Goal: Transaction & Acquisition: Purchase product/service

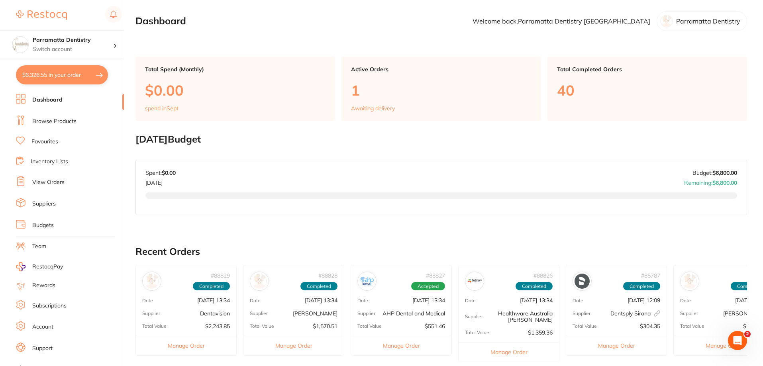
click at [70, 71] on button "$6,326.55 in your order" at bounding box center [62, 74] width 92 height 19
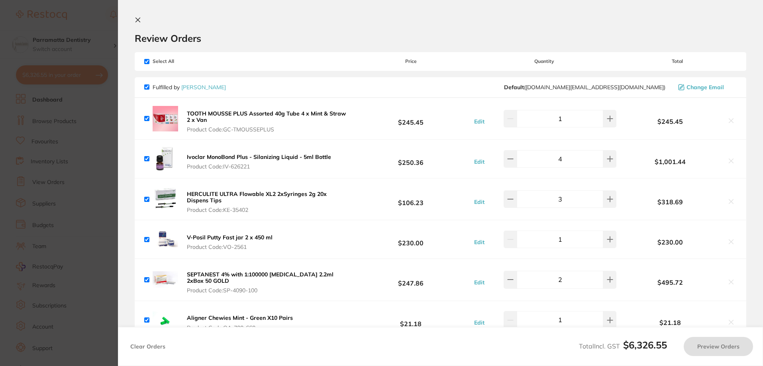
checkbox input "true"
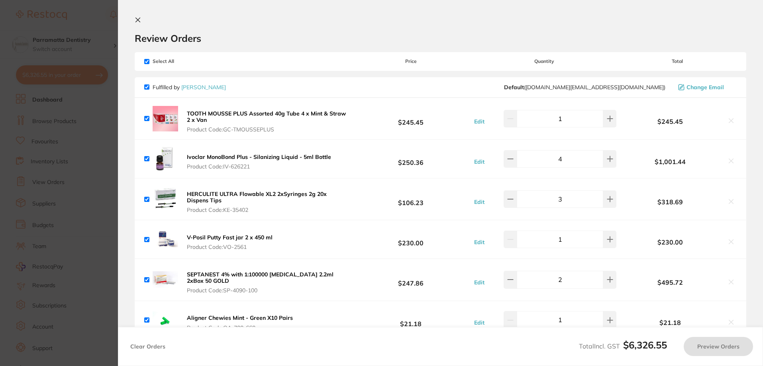
checkbox input "true"
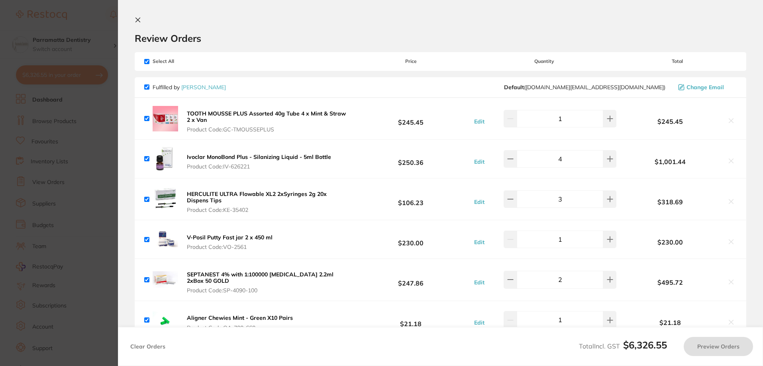
checkbox input "true"
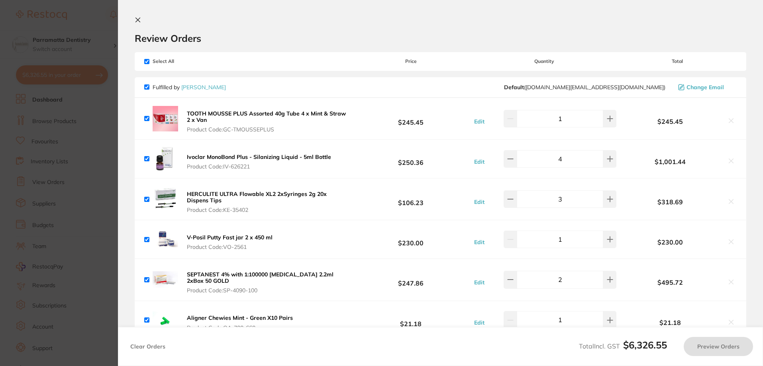
checkbox input "true"
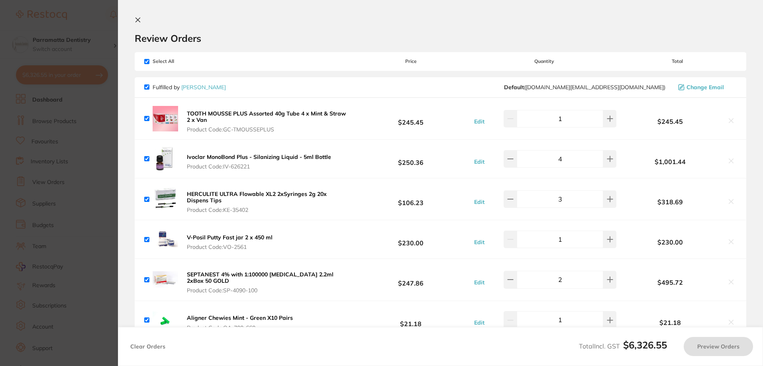
checkbox input "true"
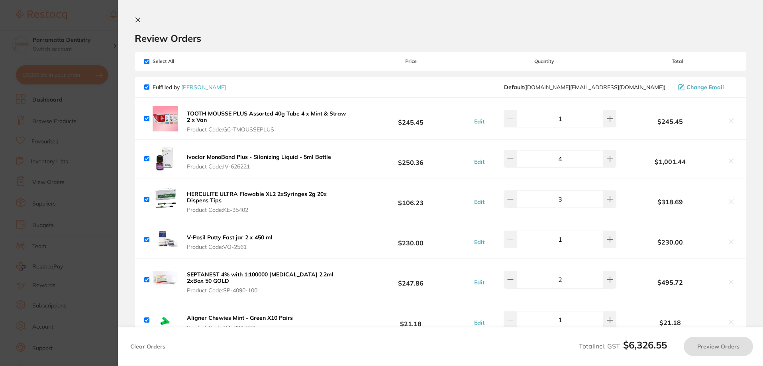
checkbox input "true"
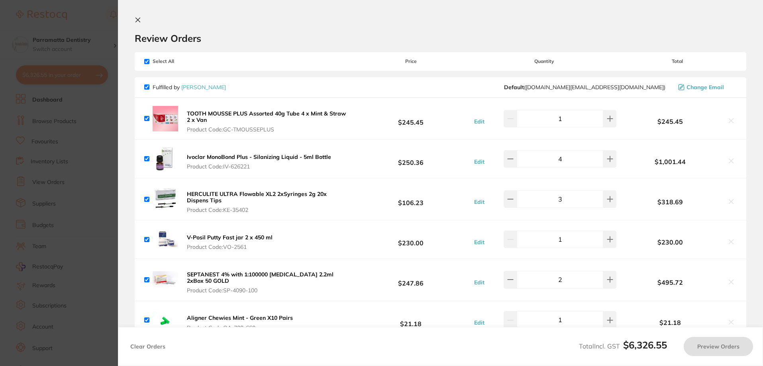
checkbox input "true"
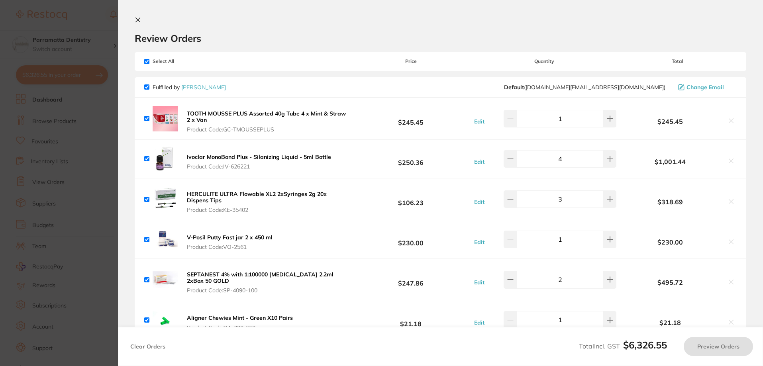
checkbox input "true"
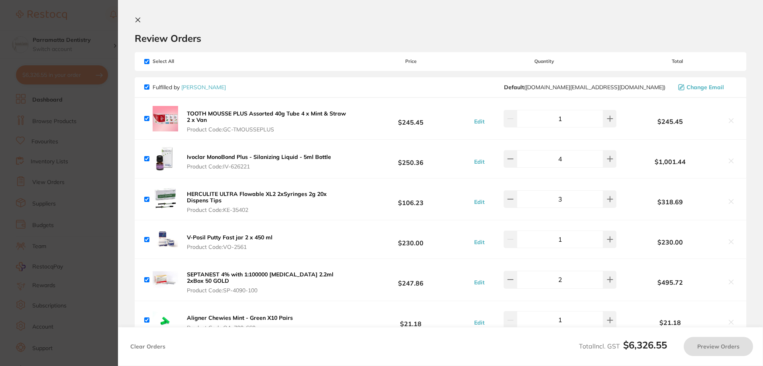
checkbox input "true"
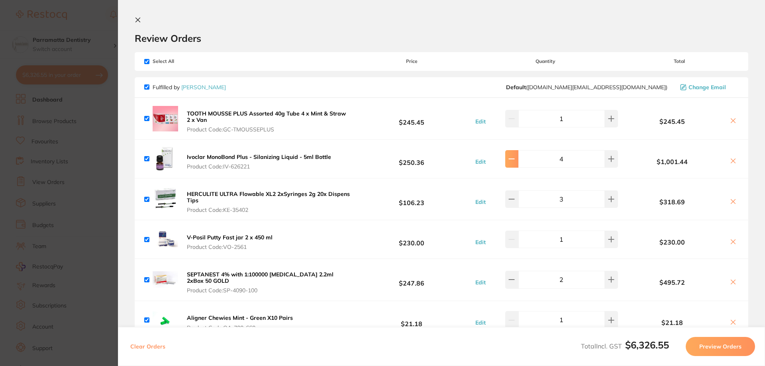
click at [515, 160] on icon at bounding box center [511, 159] width 6 height 6
type input "3"
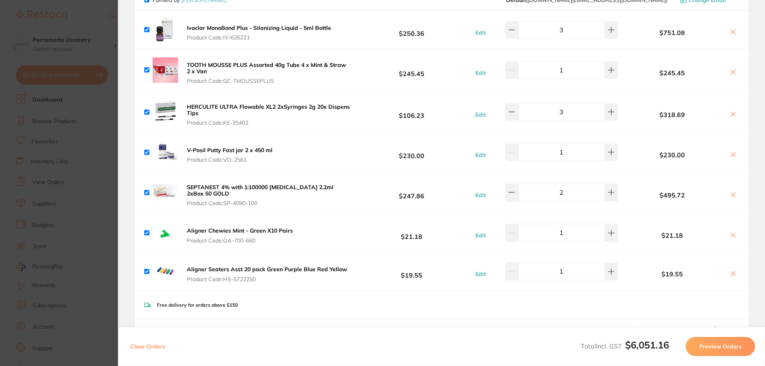
scroll to position [120, 0]
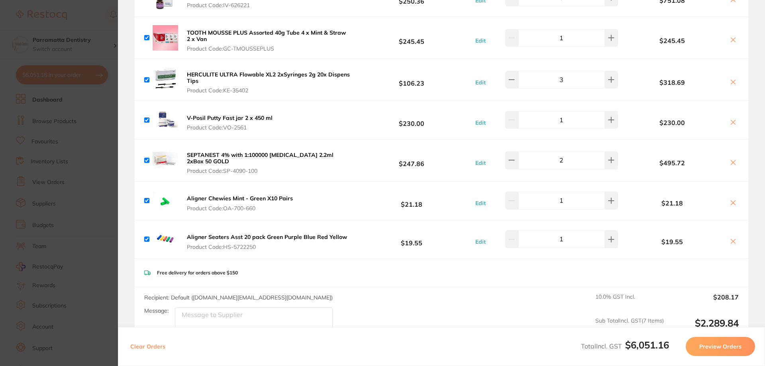
click at [733, 203] on icon at bounding box center [733, 203] width 6 height 6
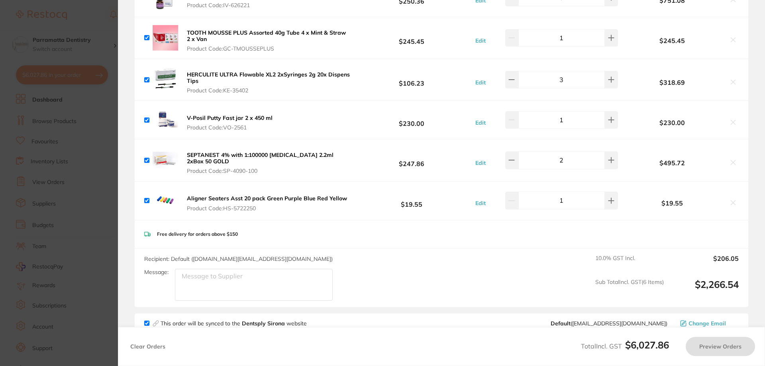
checkbox input "true"
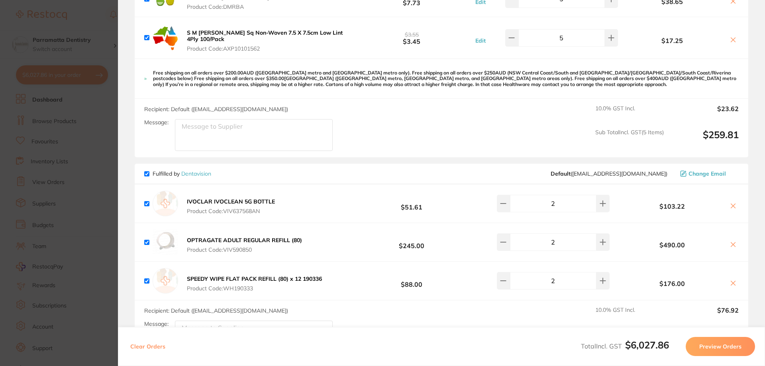
scroll to position [2032, 0]
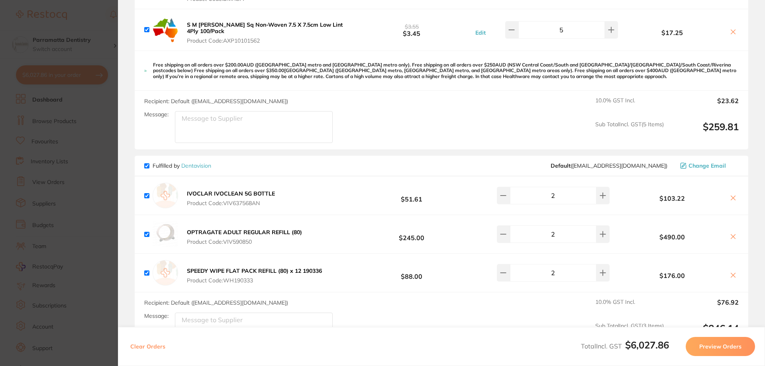
click at [111, 206] on section "Update RRP Set your pre negotiated price for this item. Item Agreed RRP (excl. …" at bounding box center [382, 183] width 765 height 366
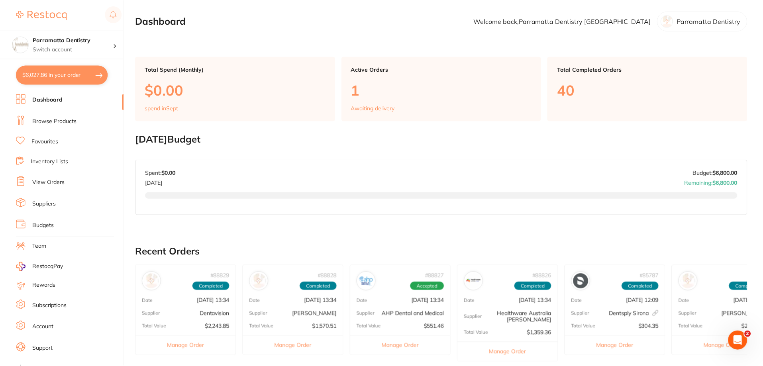
scroll to position [17, 0]
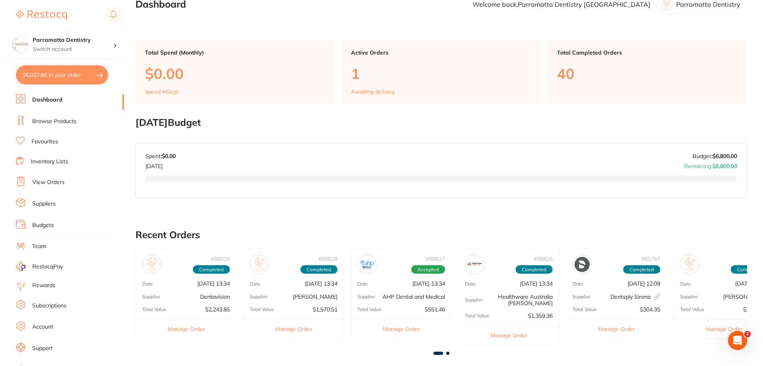
click at [42, 97] on link "Dashboard" at bounding box center [47, 100] width 30 height 8
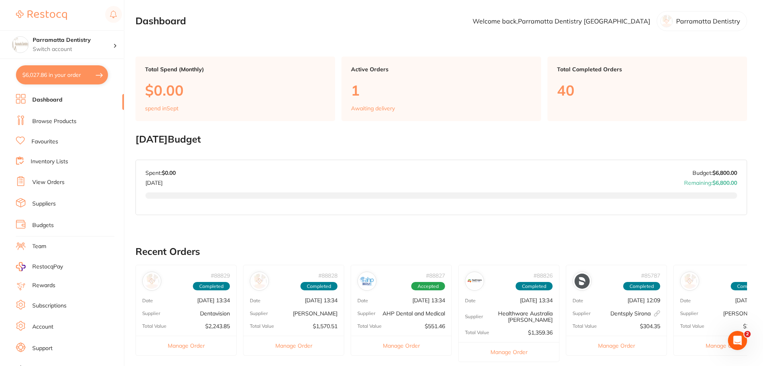
click at [44, 122] on link "Browse Products" at bounding box center [54, 122] width 44 height 8
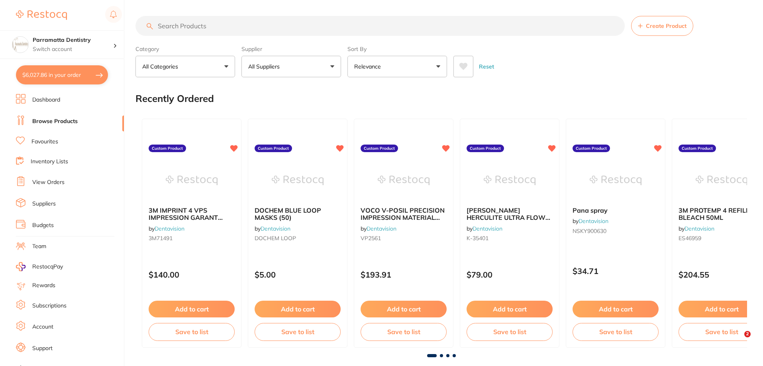
click at [173, 26] on input "search" at bounding box center [379, 26] width 489 height 20
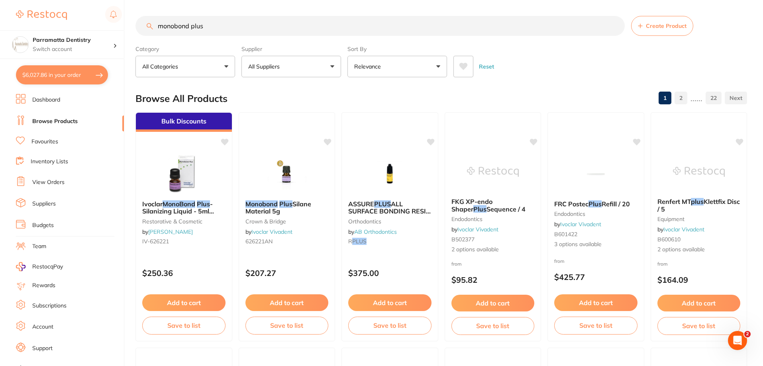
click at [59, 74] on button "$6,027.86 in your order" at bounding box center [62, 74] width 92 height 19
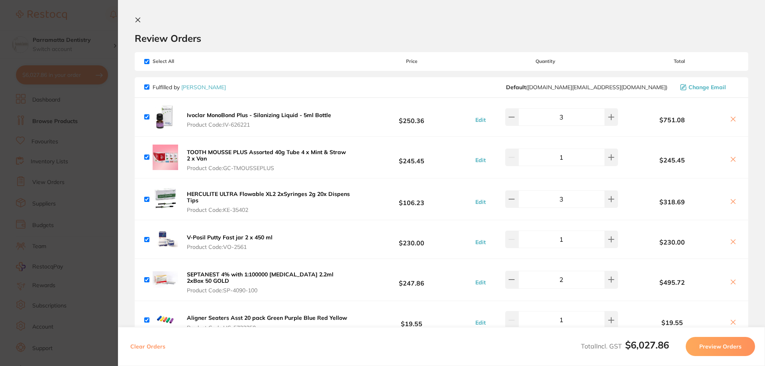
click at [102, 127] on section "Update RRP Set your pre negotiated price for this item. Item Agreed RRP (excl. …" at bounding box center [382, 183] width 765 height 366
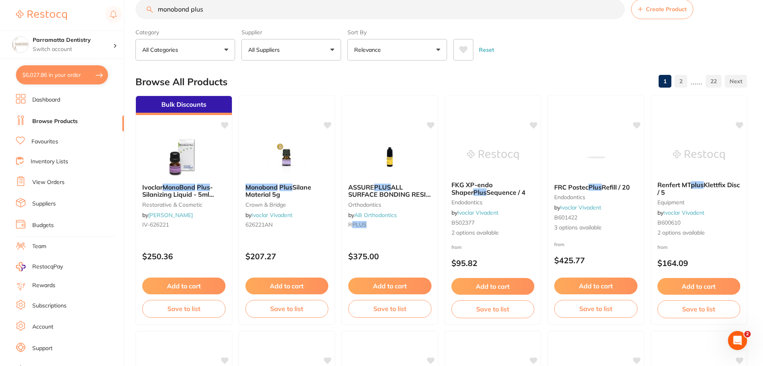
scroll to position [6, 0]
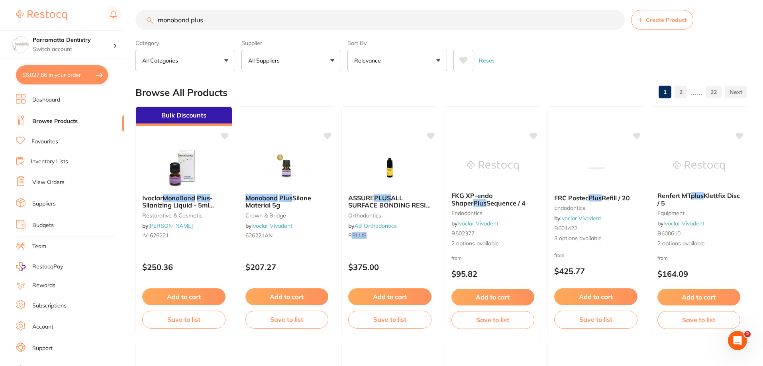
drag, startPoint x: 210, startPoint y: 9, endPoint x: 27, endPoint y: 7, distance: 182.9
click at [28, 7] on div "$6,027.86 Parramatta Dentistry Switch account Parramatta Dentistry $6,027.86 in…" at bounding box center [381, 177] width 763 height 366
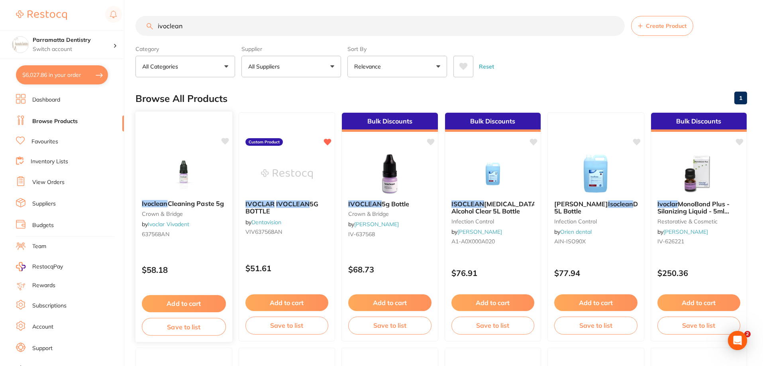
scroll to position [0, 0]
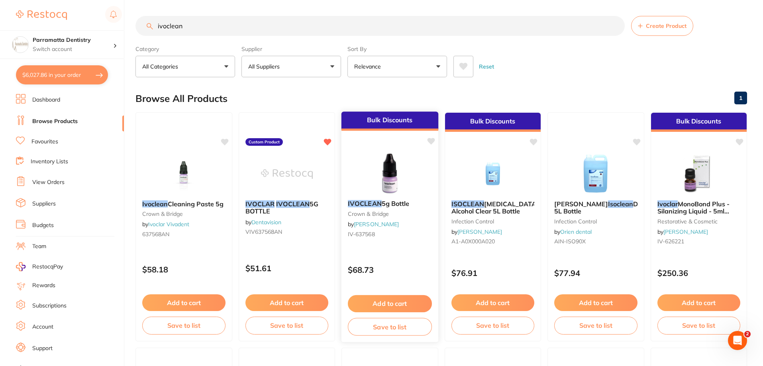
type input "ivoclean"
click at [390, 303] on button "Add to cart" at bounding box center [390, 303] width 84 height 17
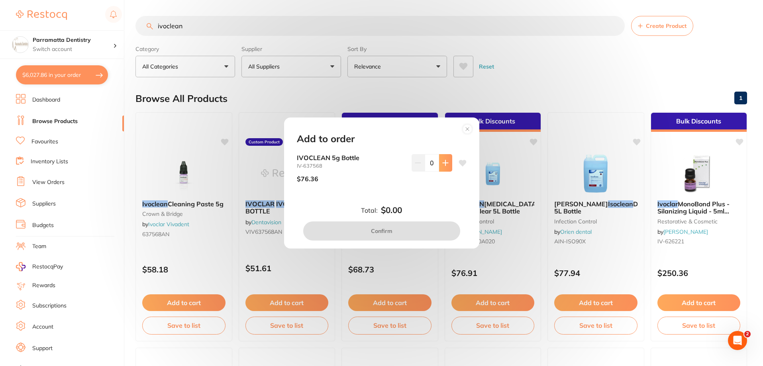
click at [442, 164] on icon at bounding box center [445, 163] width 6 height 6
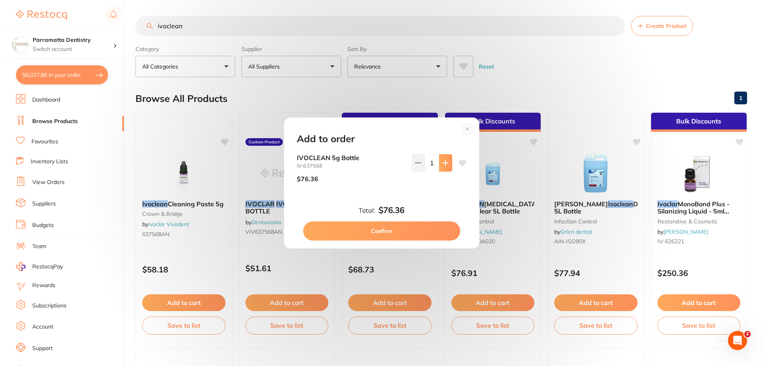
click at [442, 164] on icon at bounding box center [445, 163] width 6 height 6
type input "2"
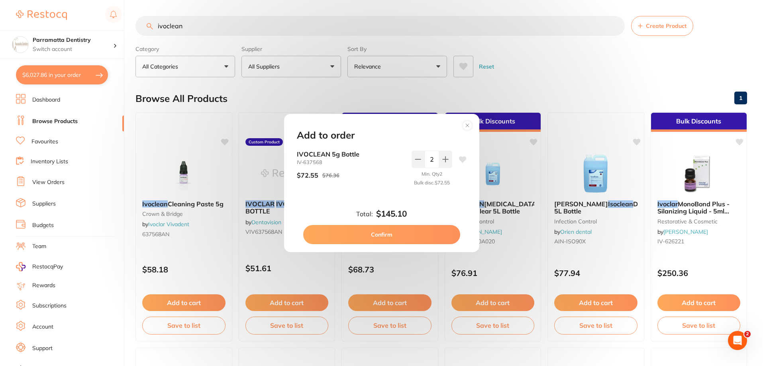
click at [409, 239] on button "Confirm" at bounding box center [381, 234] width 157 height 19
checkbox input "false"
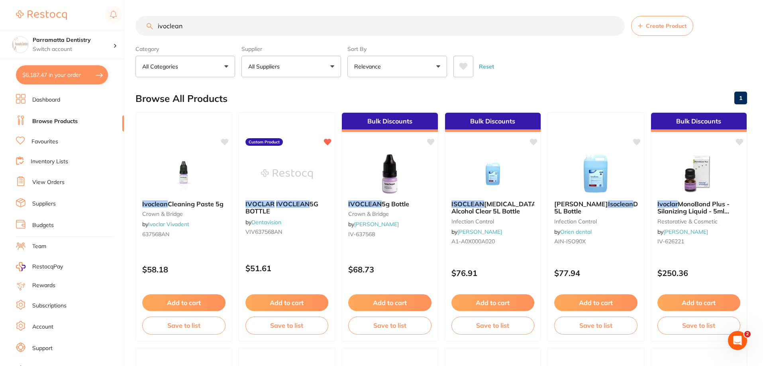
click at [47, 74] on button "$6,187.47 in your order" at bounding box center [62, 74] width 92 height 19
checkbox input "true"
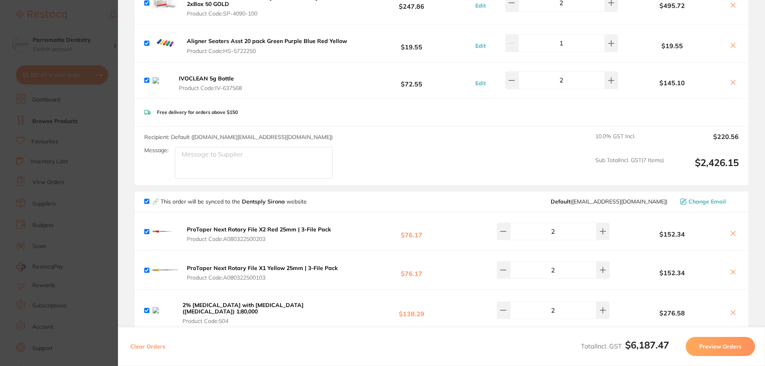
scroll to position [263, 0]
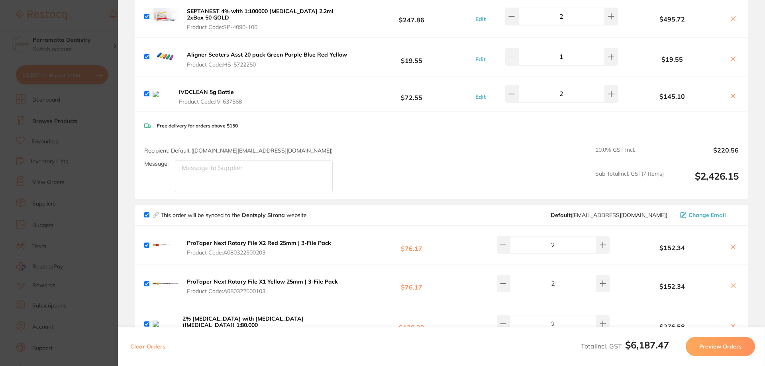
click at [730, 98] on icon at bounding box center [733, 96] width 6 height 6
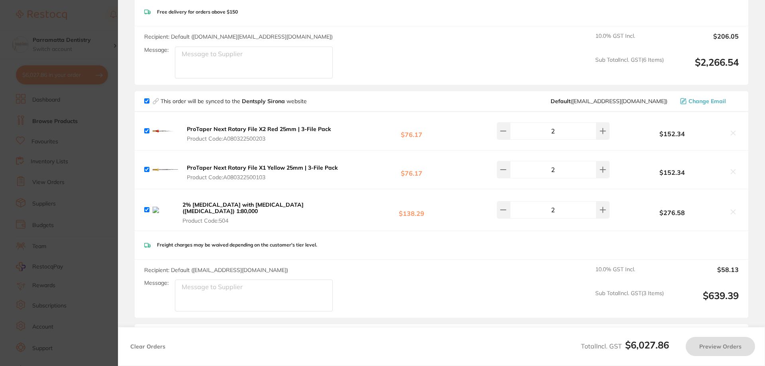
scroll to position [383, 0]
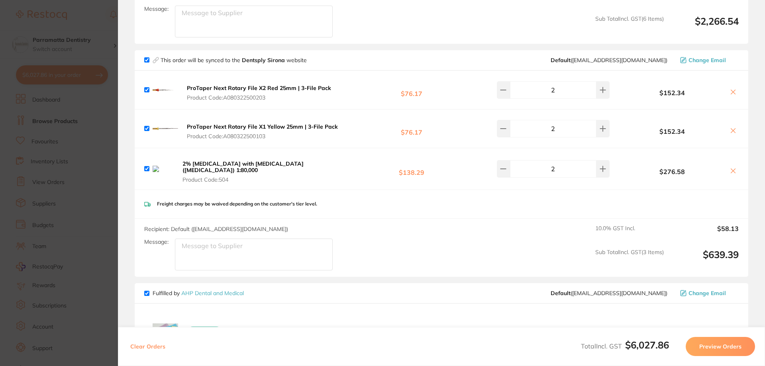
checkbox input "true"
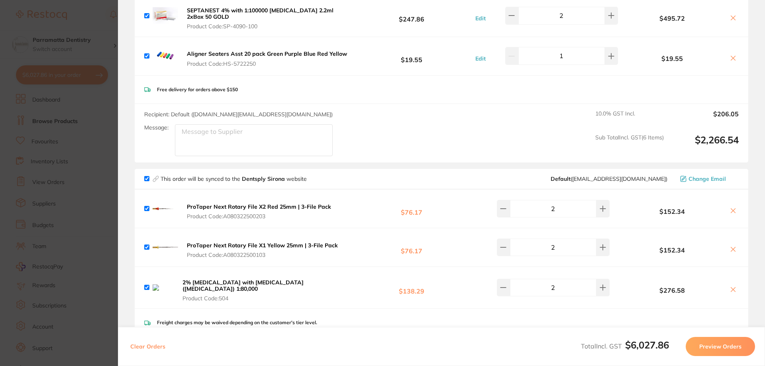
scroll to position [279, 0]
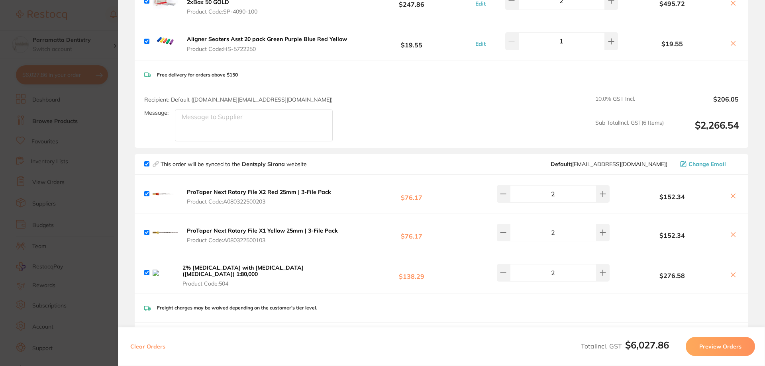
click at [102, 182] on section "Update RRP Set your pre negotiated price for this item. Item Agreed RRP (excl. …" at bounding box center [382, 183] width 765 height 366
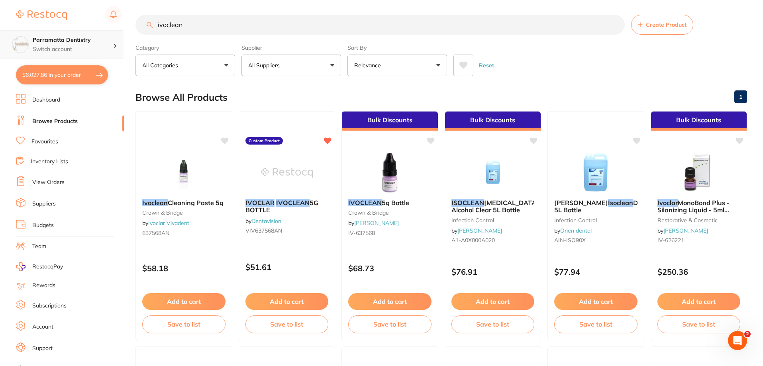
scroll to position [0, 0]
drag, startPoint x: 193, startPoint y: 28, endPoint x: 60, endPoint y: 41, distance: 133.7
click at [59, 40] on div "$6,027.86 Parramatta Dentistry Switch account Parramatta Dentistry $6,027.86 in…" at bounding box center [381, 182] width 763 height 366
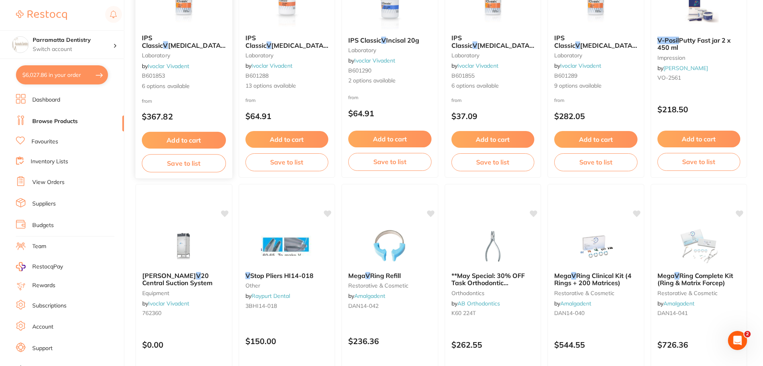
scroll to position [159, 0]
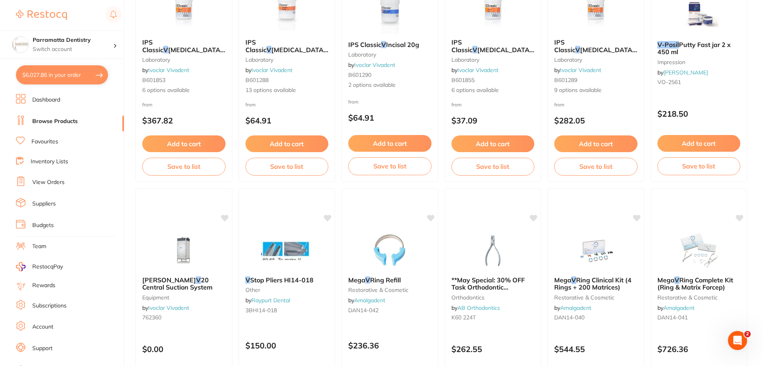
type input "v posil"
click at [69, 79] on button "$6,027.86 in your order" at bounding box center [62, 74] width 92 height 19
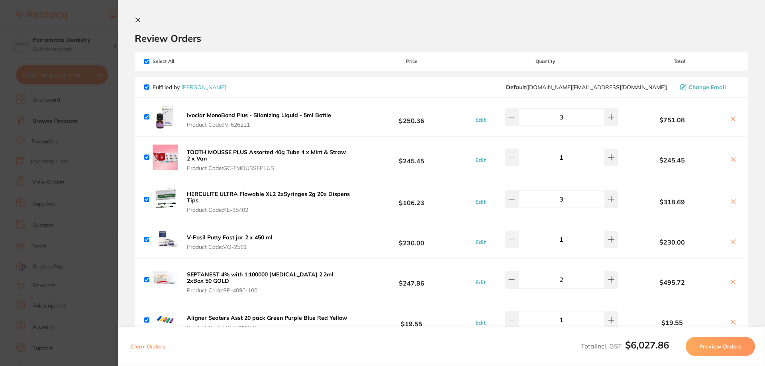
click at [110, 177] on section "Update RRP Set your pre negotiated price for this item. Item Agreed RRP (excl. …" at bounding box center [382, 183] width 765 height 366
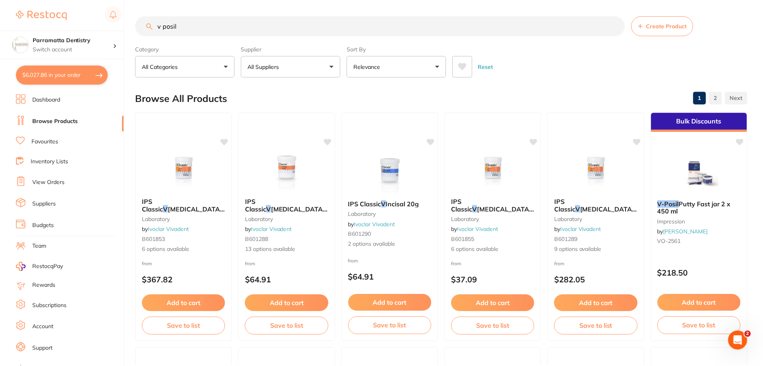
scroll to position [159, 0]
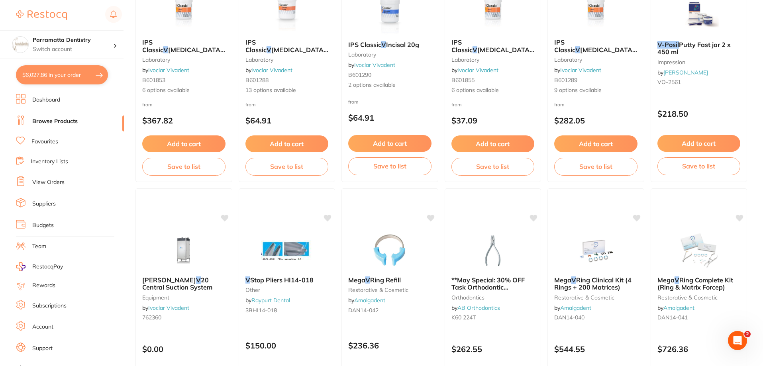
click at [52, 98] on link "Dashboard" at bounding box center [46, 100] width 28 height 8
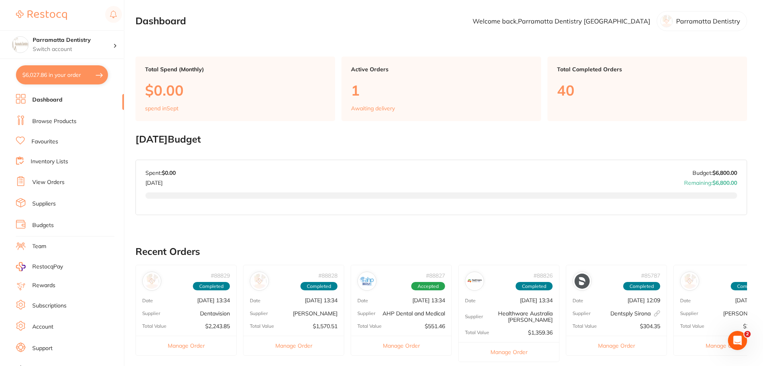
click at [46, 123] on link "Browse Products" at bounding box center [54, 122] width 44 height 8
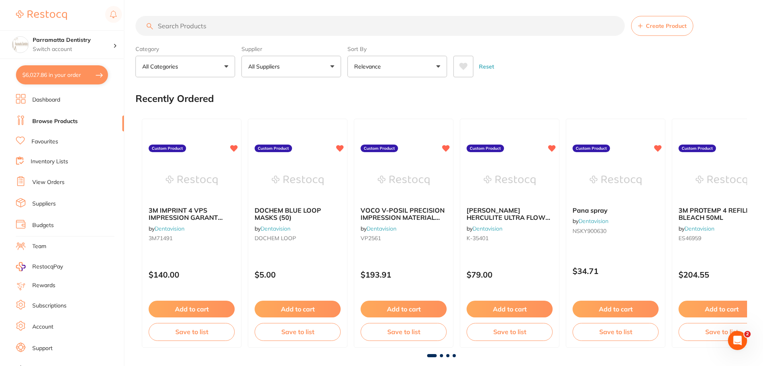
click at [296, 69] on button "All Suppliers" at bounding box center [291, 67] width 100 height 22
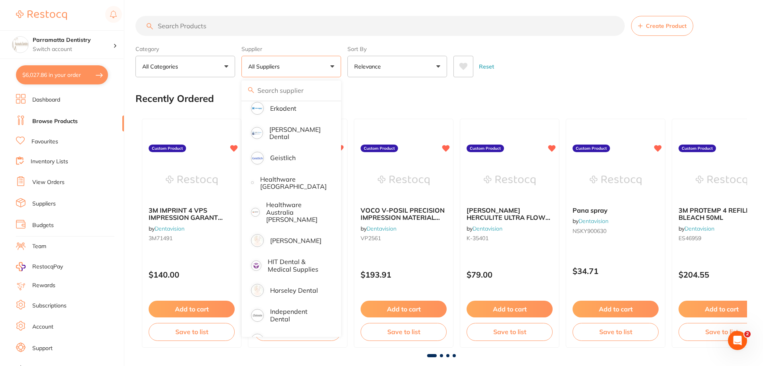
scroll to position [359, 0]
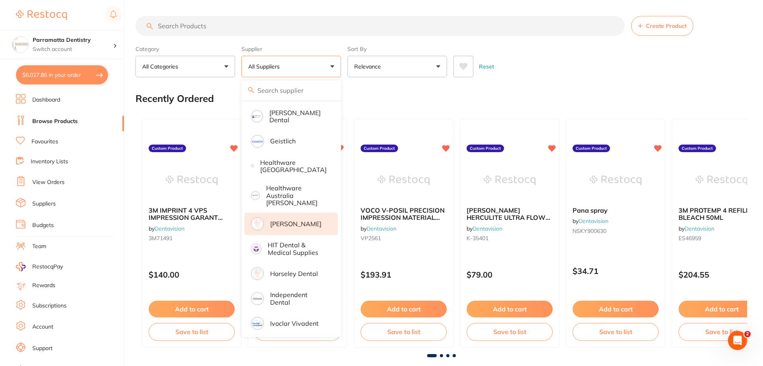
click at [285, 220] on p "[PERSON_NAME]" at bounding box center [295, 223] width 51 height 7
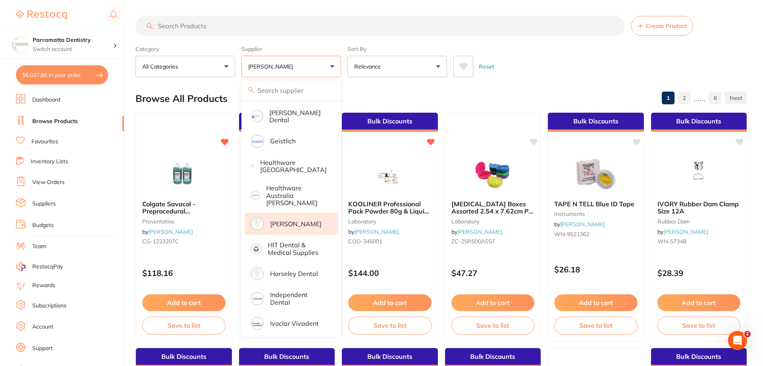
scroll to position [0, 0]
click at [481, 39] on section "Create Product Category All Categories All Categories 3D Printing anaesthetic b…" at bounding box center [441, 46] width 612 height 61
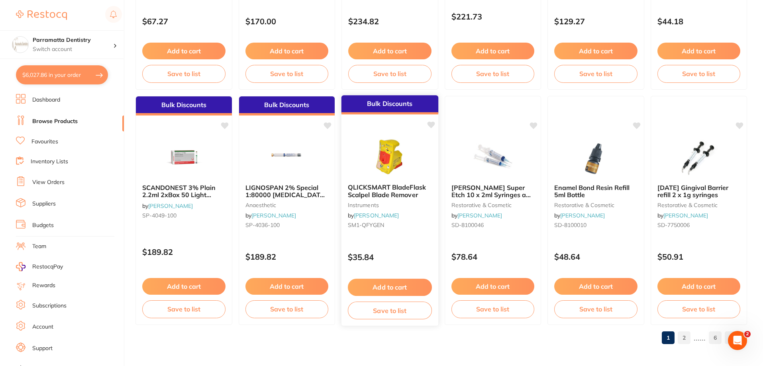
scroll to position [1901, 0]
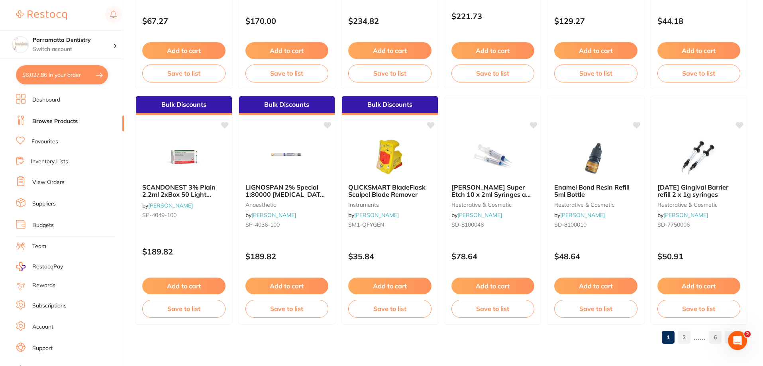
click at [684, 337] on link "2" at bounding box center [684, 338] width 13 height 16
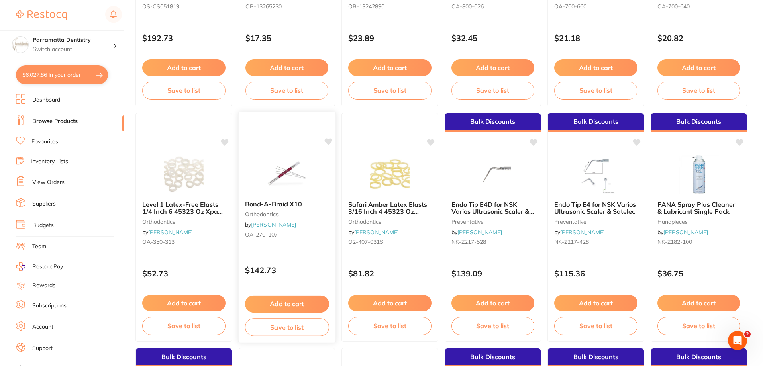
scroll to position [665, 0]
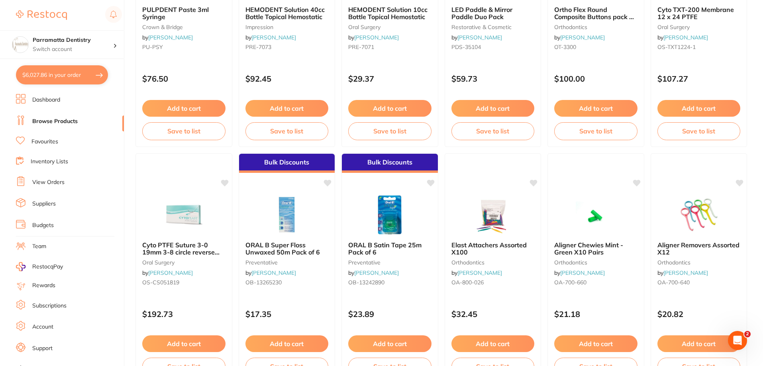
click at [45, 74] on button "$6,027.86 in your order" at bounding box center [62, 74] width 92 height 19
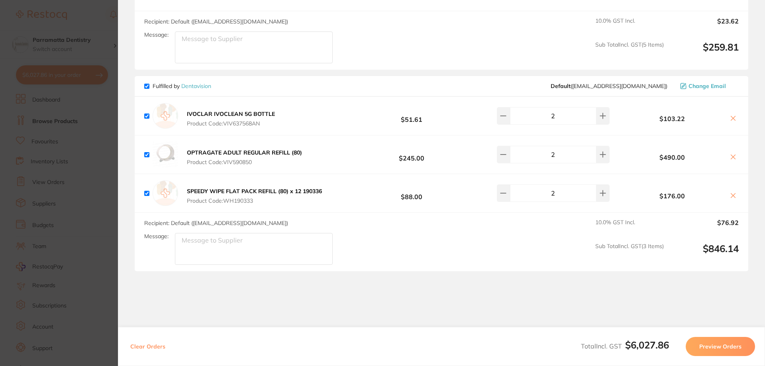
scroll to position [2137, 0]
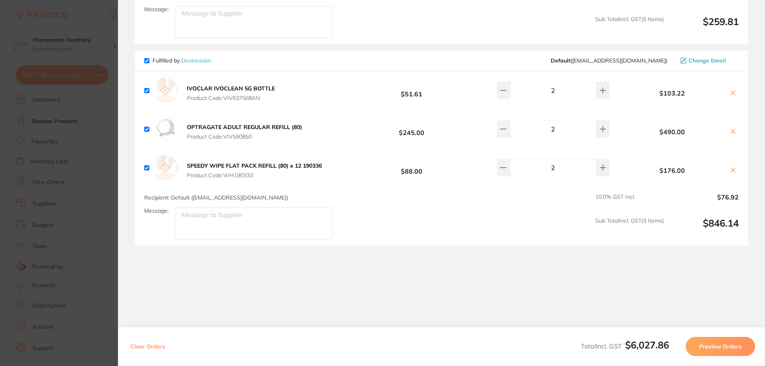
click at [109, 146] on section "Update RRP Set your pre negotiated price for this item. Item Agreed RRP (excl. …" at bounding box center [382, 183] width 765 height 366
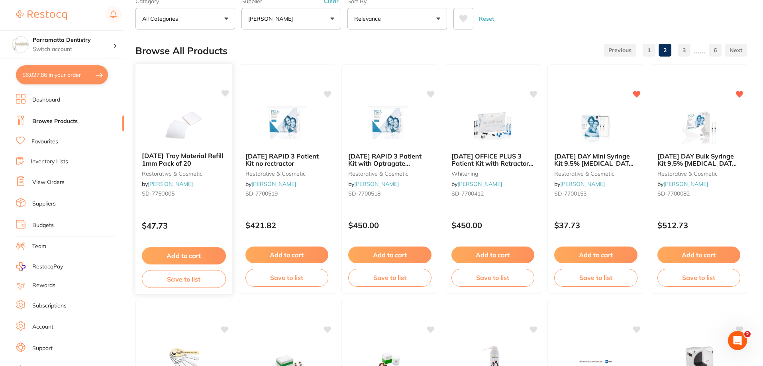
scroll to position [0, 0]
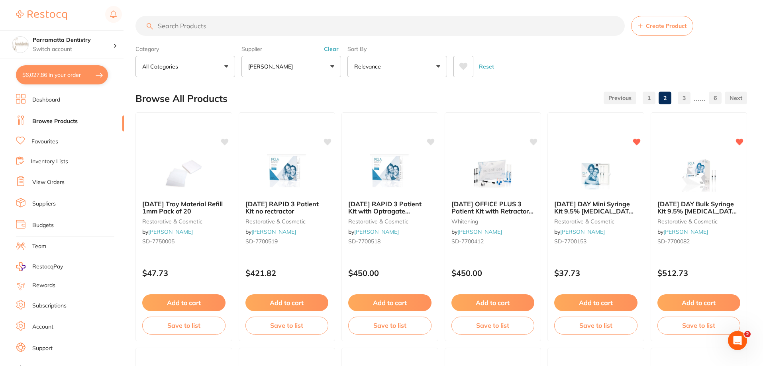
click at [199, 31] on input "search" at bounding box center [379, 26] width 489 height 20
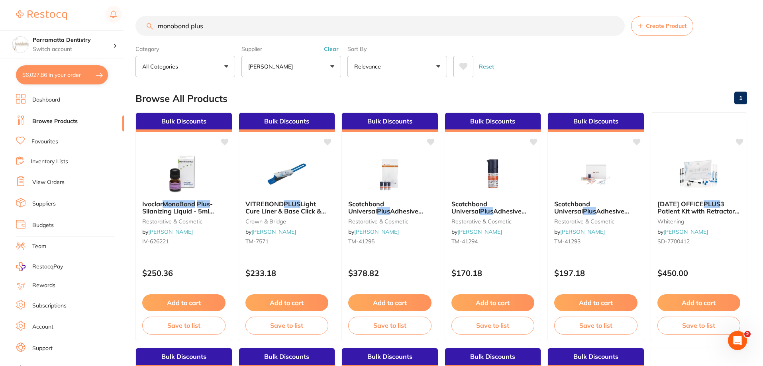
type input "monobond plus"
click at [289, 66] on p "[PERSON_NAME]" at bounding box center [272, 67] width 48 height 8
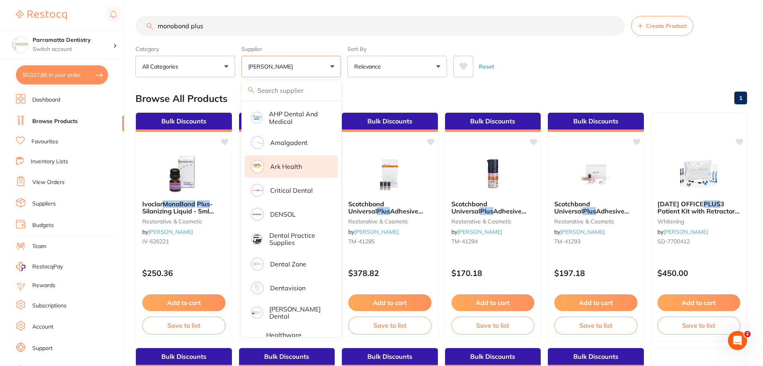
scroll to position [80, 0]
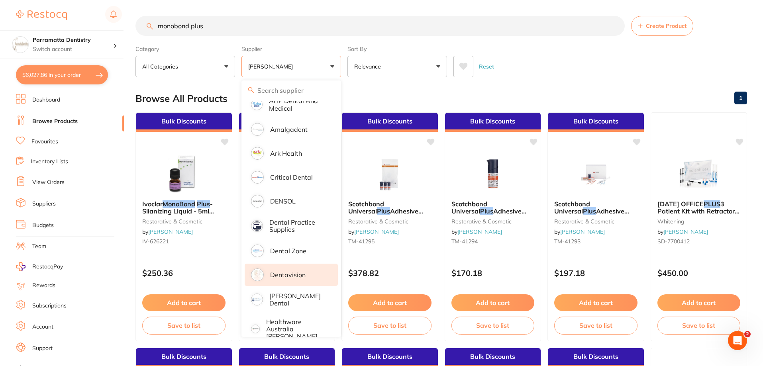
click at [291, 274] on p "Dentavision" at bounding box center [287, 274] width 35 height 7
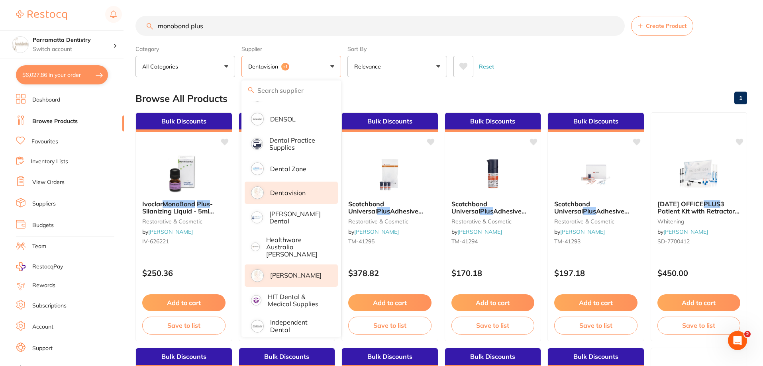
scroll to position [199, 0]
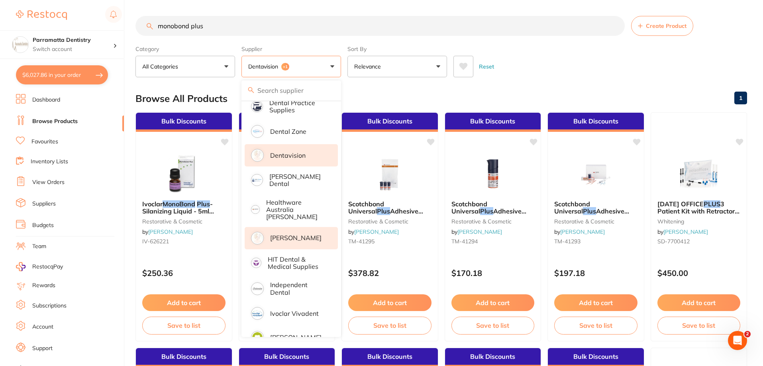
click at [268, 232] on li "[PERSON_NAME]" at bounding box center [291, 238] width 93 height 22
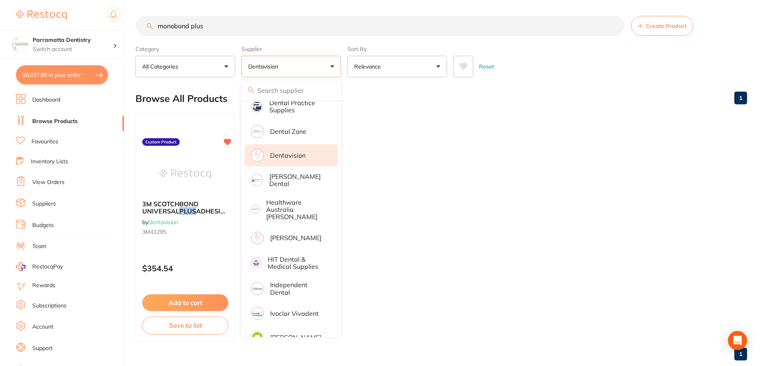
click at [485, 44] on div "Category All Categories All Categories No categories found Clear Category false…" at bounding box center [441, 59] width 612 height 35
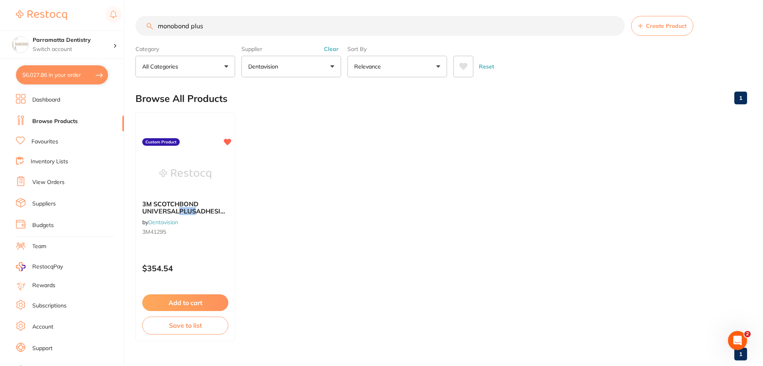
scroll to position [0, 0]
click at [412, 250] on ul "3M SCOTCHBOND UNIVERSAL PLUS ADHESIVE BOTTLE REFILL (3X 5ML) by Dentavision 3M4…" at bounding box center [441, 226] width 612 height 229
click at [738, 342] on icon "Open Intercom Messenger" at bounding box center [736, 339] width 13 height 13
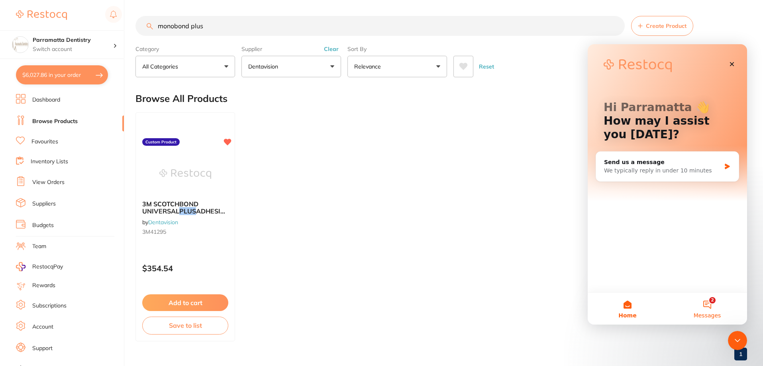
click at [711, 304] on button "2 Messages" at bounding box center [707, 309] width 80 height 32
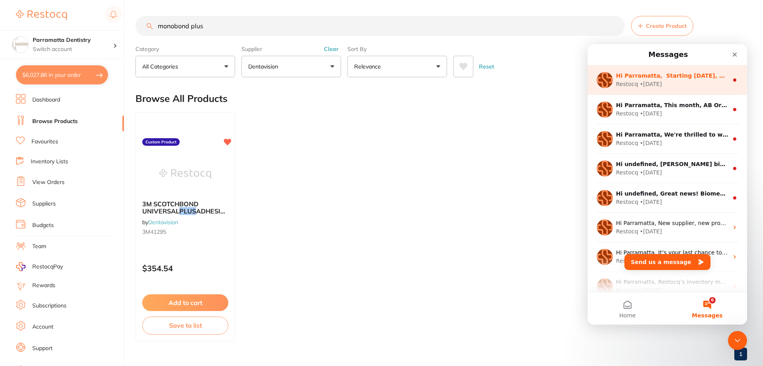
click at [701, 82] on div "Restocq • [DATE]" at bounding box center [672, 84] width 112 height 8
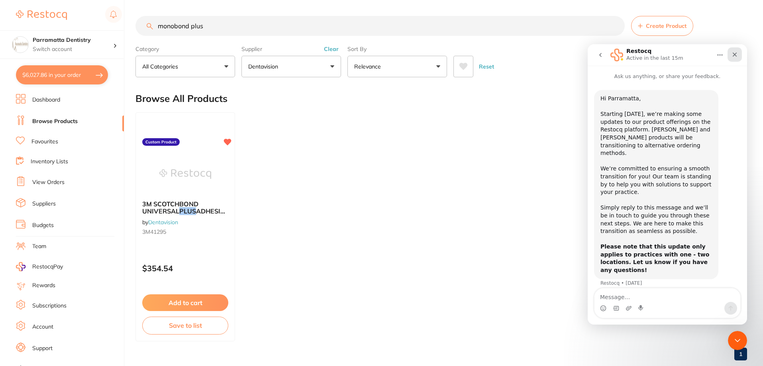
click at [735, 52] on icon "Close" at bounding box center [735, 54] width 6 height 6
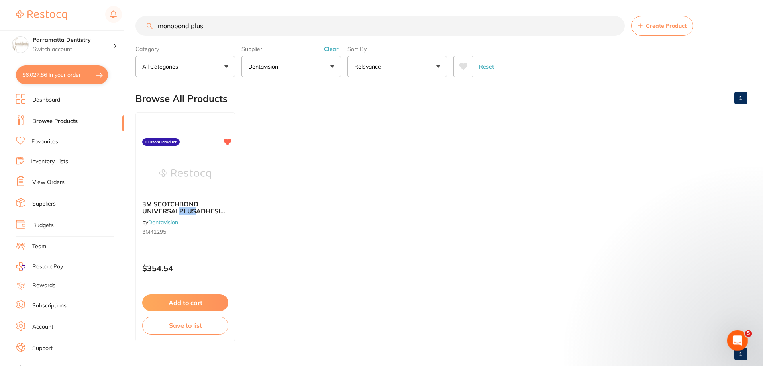
click at [737, 343] on icon "Open Intercom Messenger" at bounding box center [736, 339] width 13 height 13
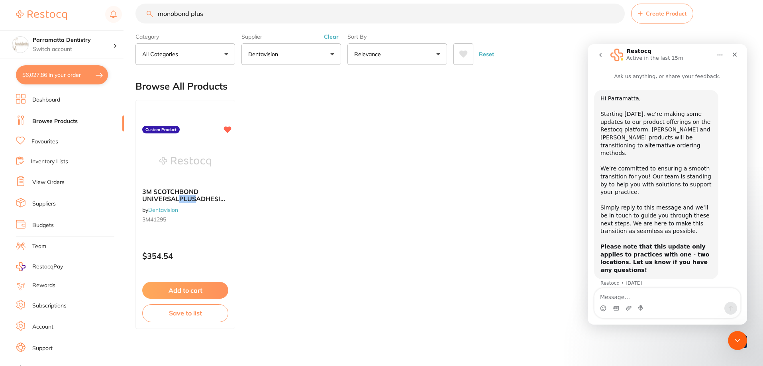
scroll to position [17, 0]
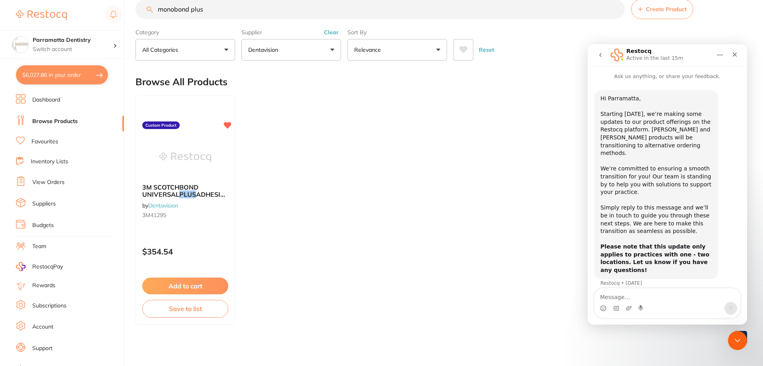
click at [726, 169] on div "Hi Parramatta, ​ Starting [DATE], we’re making some updates to our product offe…" at bounding box center [667, 193] width 147 height 207
click at [597, 53] on button "go back" at bounding box center [600, 54] width 15 height 15
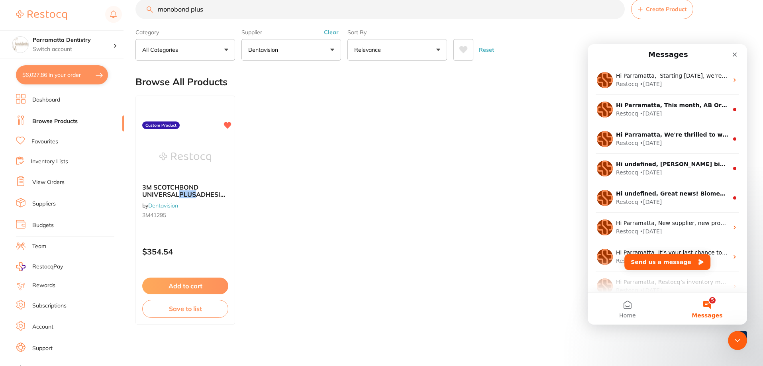
click at [406, 177] on ul "3M SCOTCHBOND UNIVERSAL PLUS ADHESIVE BOTTLE REFILL (3X 5ML) by Dentavision 3M4…" at bounding box center [441, 210] width 612 height 229
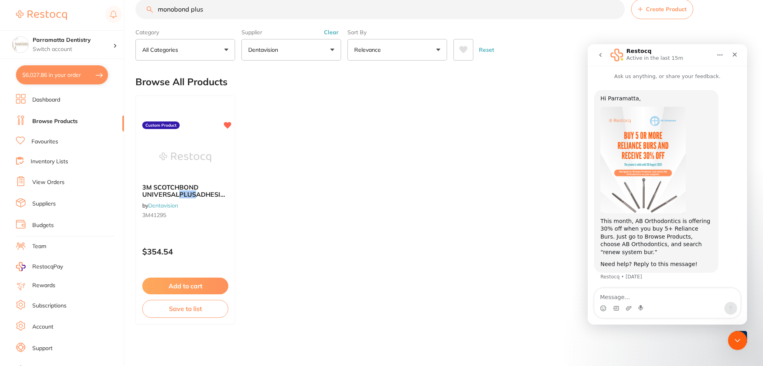
click at [601, 55] on icon "go back" at bounding box center [600, 55] width 6 height 6
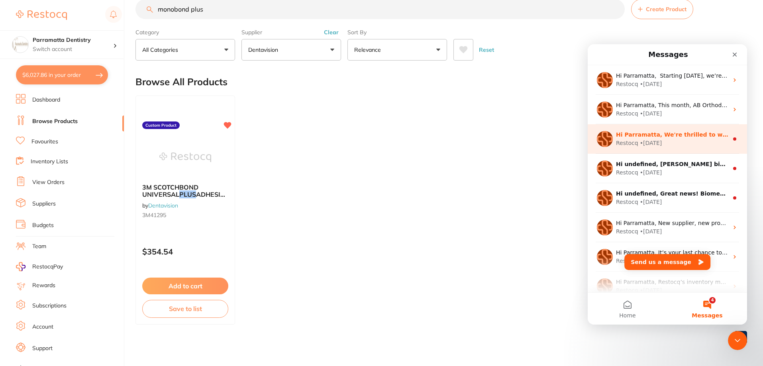
click at [679, 142] on div "Restocq • [DATE]" at bounding box center [672, 143] width 112 height 8
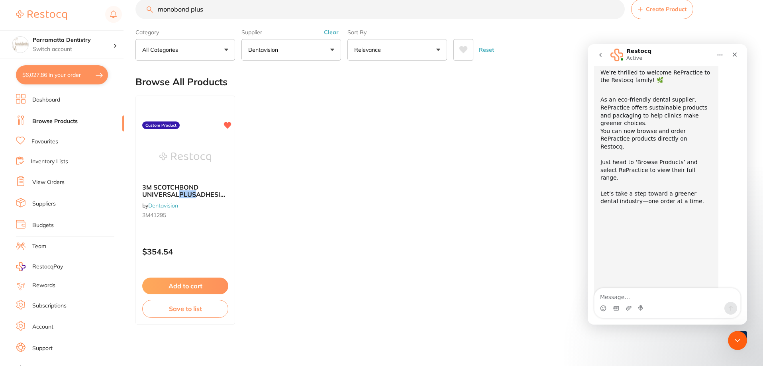
scroll to position [64, 0]
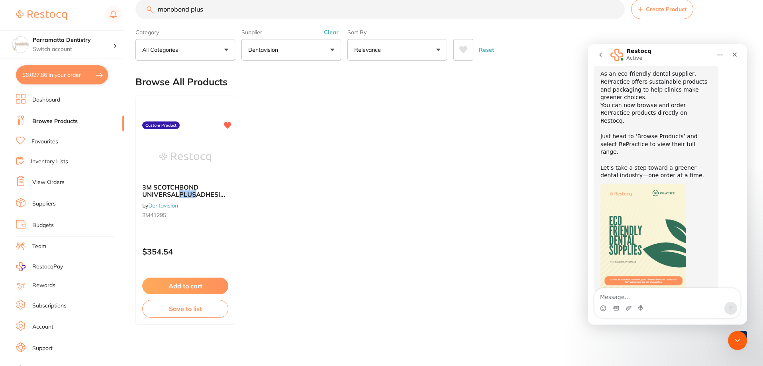
click at [365, 165] on ul "3M SCOTCHBOND UNIVERSAL PLUS ADHESIVE BOTTLE REFILL (3X 5ML) by Dentavision 3M4…" at bounding box center [441, 210] width 612 height 229
click at [84, 77] on button "$6,027.86 in your order" at bounding box center [62, 74] width 92 height 19
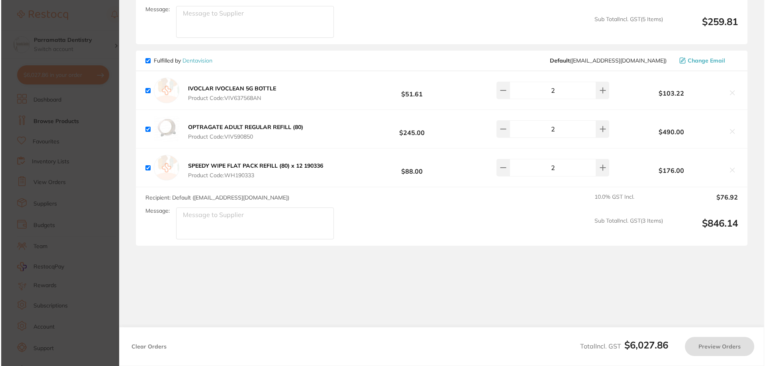
scroll to position [0, 0]
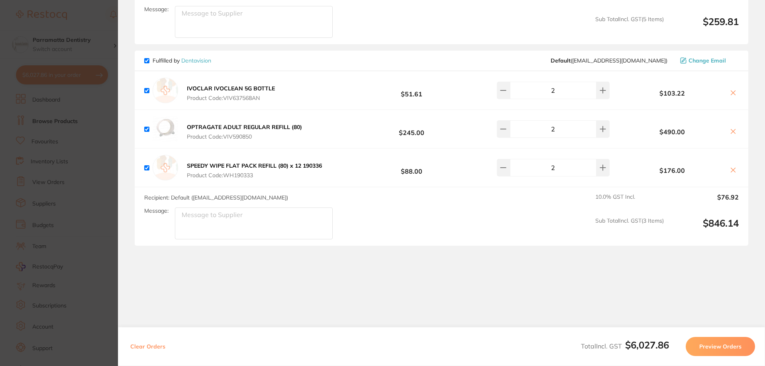
click at [729, 348] on button "Preview Orders" at bounding box center [720, 346] width 69 height 19
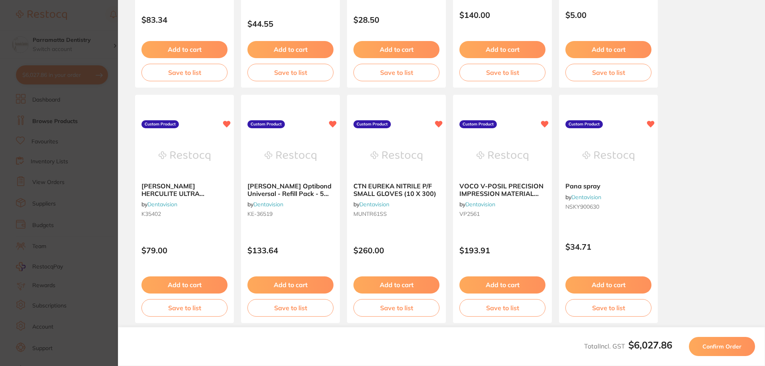
scroll to position [223, 0]
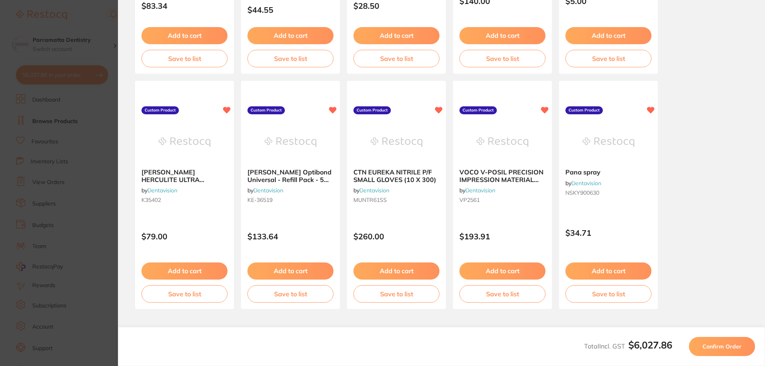
click at [111, 181] on section "Update RRP Set your pre negotiated price for this item. Item Agreed RRP (excl. …" at bounding box center [382, 183] width 765 height 366
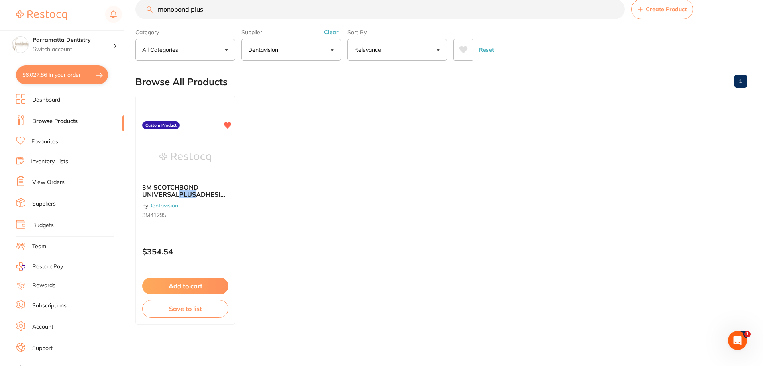
scroll to position [0, 0]
click at [67, 77] on button "$6,027.86 in your order" at bounding box center [62, 74] width 92 height 19
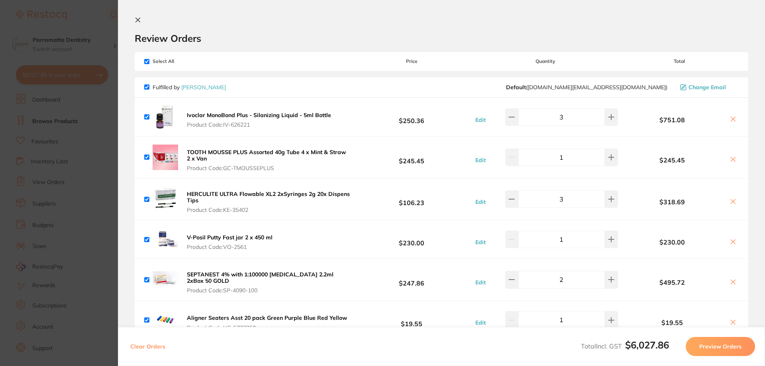
drag, startPoint x: 702, startPoint y: 349, endPoint x: 705, endPoint y: 367, distance: 17.4
click at [705, 366] on html "$6,027.86 Parramatta Dentistry Switch account Parramatta Dentistry $6,027.86 in…" at bounding box center [382, 183] width 765 height 366
click at [708, 353] on button "Preview Orders" at bounding box center [720, 346] width 69 height 19
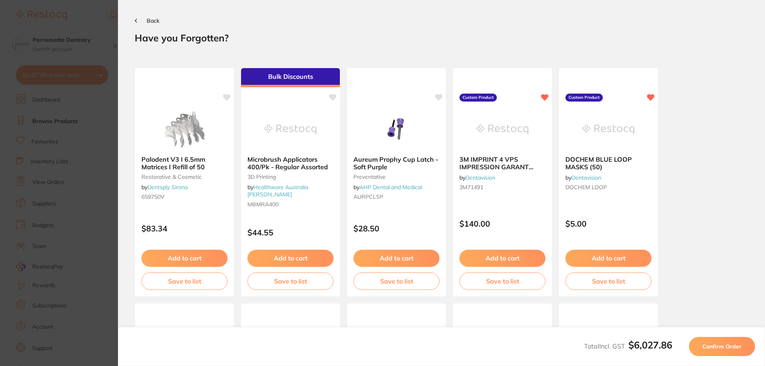
click at [157, 18] on span "Back" at bounding box center [153, 20] width 13 height 7
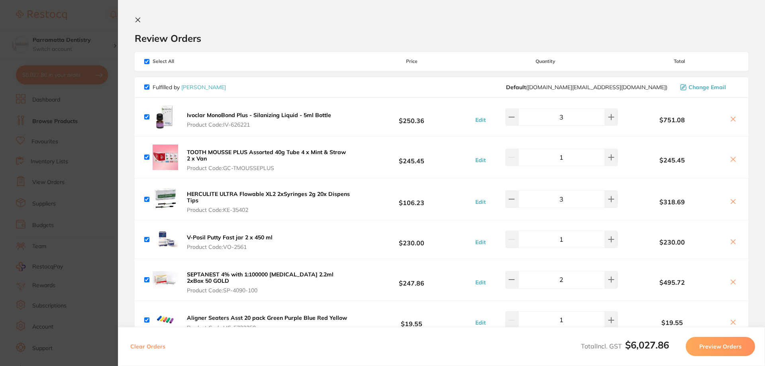
click at [137, 20] on icon at bounding box center [138, 20] width 6 height 6
